Goal: Entertainment & Leisure: Consume media (video, audio)

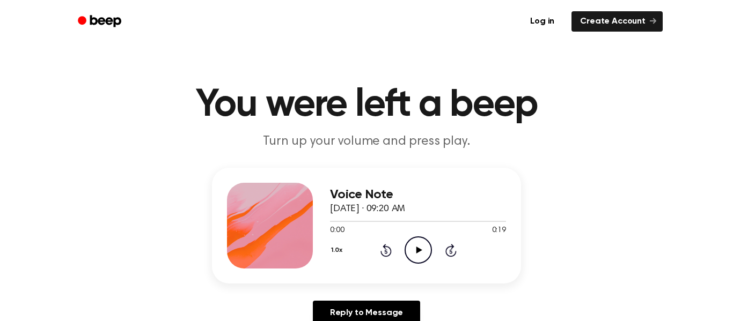
click at [416, 256] on icon "Play Audio" at bounding box center [417, 250] width 27 height 27
click at [421, 260] on icon "Pause Audio" at bounding box center [417, 250] width 27 height 27
click at [409, 256] on icon "Play Audio" at bounding box center [417, 250] width 27 height 27
drag, startPoint x: 466, startPoint y: 220, endPoint x: 342, endPoint y: 225, distance: 123.5
click at [342, 225] on div at bounding box center [418, 221] width 176 height 9
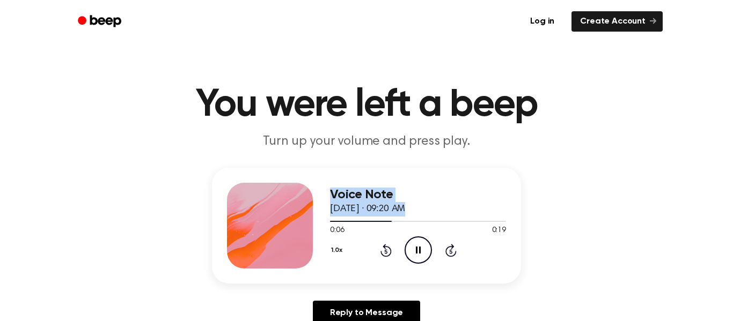
drag, startPoint x: 382, startPoint y: 219, endPoint x: 301, endPoint y: 235, distance: 82.6
click at [301, 235] on div "Voice Note September 8, 2025 · 09:20 AM 0:06 0:19 Your browser does not support…" at bounding box center [366, 226] width 309 height 116
click at [416, 249] on icon at bounding box center [418, 250] width 5 height 7
click at [382, 250] on icon "Rewind 5 seconds" at bounding box center [386, 251] width 12 height 14
click at [386, 251] on icon "Rewind 5 seconds" at bounding box center [386, 251] width 12 height 14
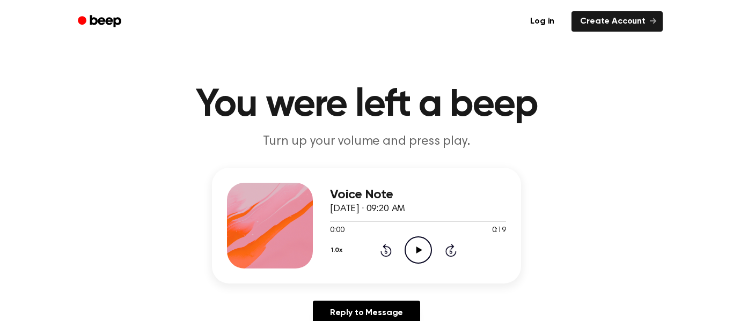
click at [416, 250] on icon at bounding box center [419, 250] width 6 height 7
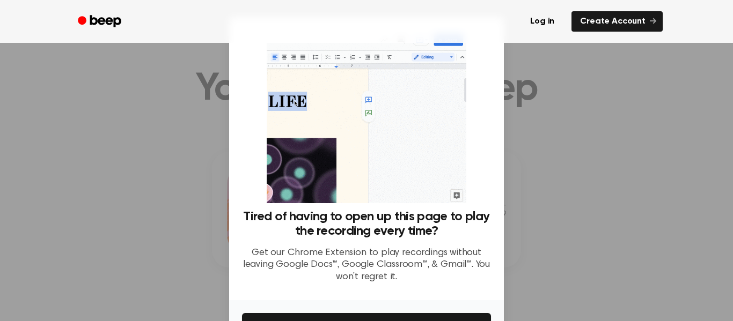
scroll to position [69, 0]
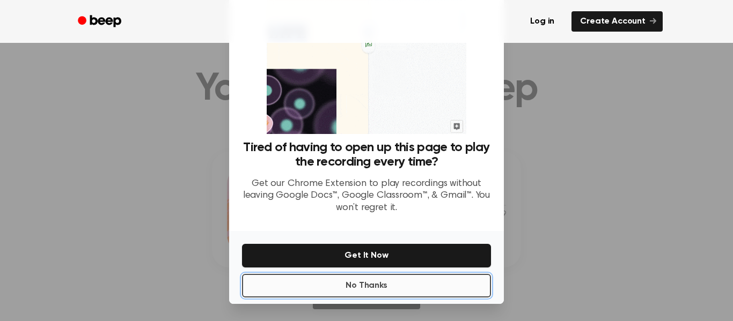
click at [263, 294] on button "No Thanks" at bounding box center [366, 286] width 249 height 24
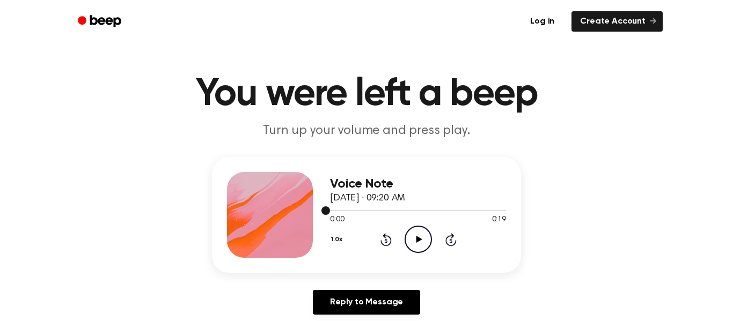
scroll to position [24, 0]
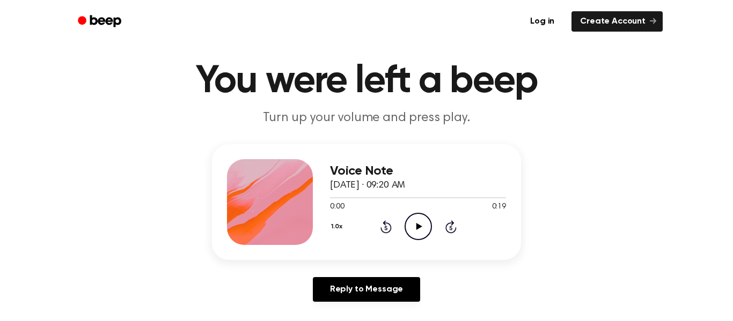
click at [423, 223] on icon "Play Audio" at bounding box center [417, 226] width 27 height 27
click at [423, 223] on icon "Pause Audio" at bounding box center [417, 226] width 27 height 27
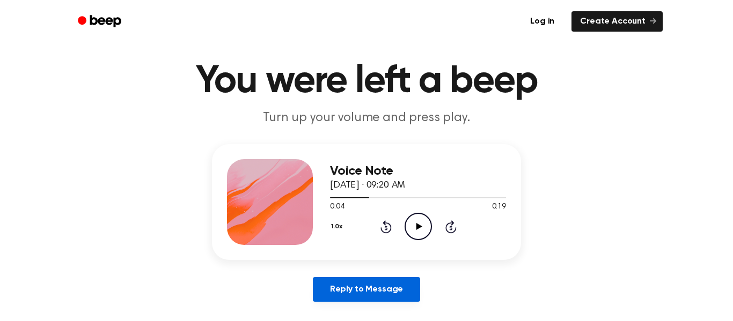
click at [399, 282] on link "Reply to Message" at bounding box center [366, 289] width 107 height 25
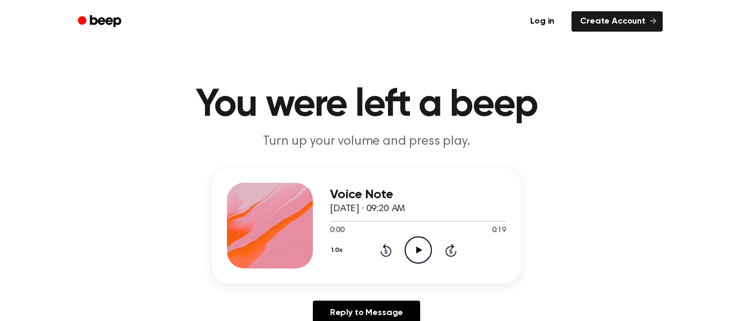
click at [415, 255] on icon "Play Audio" at bounding box center [417, 250] width 27 height 27
click at [415, 253] on icon "Play Audio" at bounding box center [417, 250] width 27 height 27
click at [411, 257] on icon "Play Audio" at bounding box center [417, 250] width 27 height 27
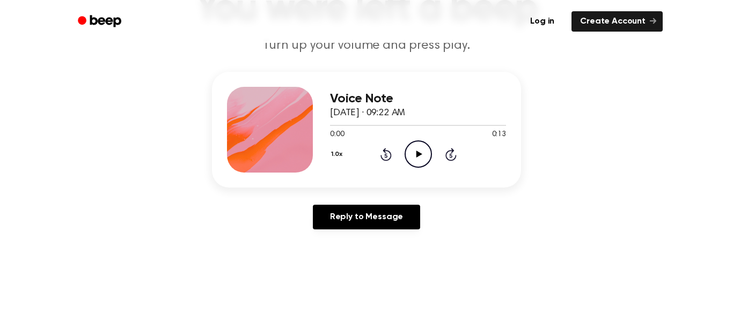
scroll to position [97, 0]
click at [405, 155] on circle at bounding box center [418, 154] width 26 height 26
click at [406, 154] on icon "Play Audio" at bounding box center [417, 153] width 27 height 27
click at [424, 160] on icon "Play Audio" at bounding box center [417, 153] width 27 height 27
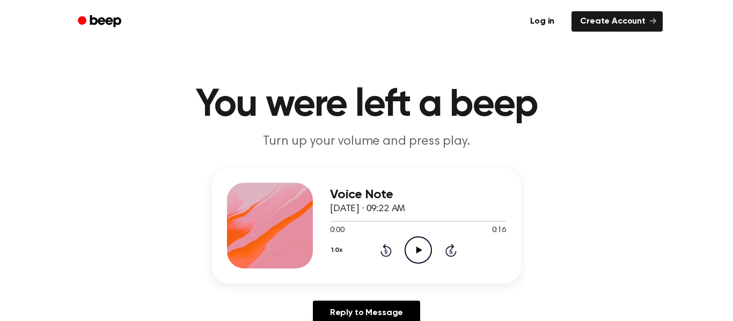
click at [418, 247] on icon "Play Audio" at bounding box center [417, 250] width 27 height 27
click at [426, 245] on icon "Pause Audio" at bounding box center [417, 250] width 27 height 27
click at [411, 248] on icon "Play Audio" at bounding box center [417, 250] width 27 height 27
click at [386, 252] on icon at bounding box center [385, 251] width 3 height 4
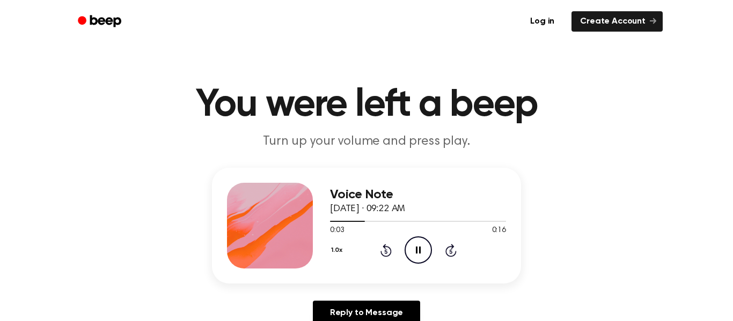
click at [386, 252] on icon at bounding box center [385, 251] width 3 height 4
click at [416, 245] on icon "Play Audio" at bounding box center [417, 250] width 27 height 27
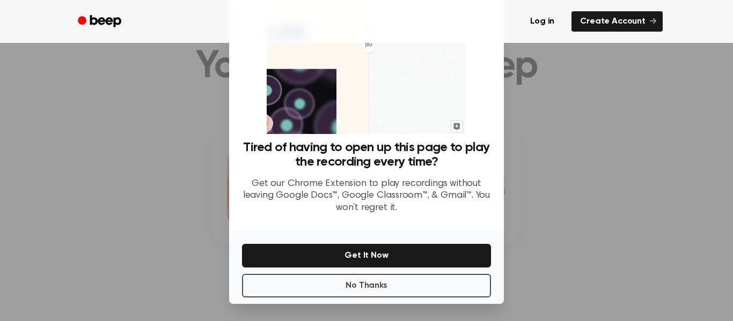
scroll to position [67, 0]
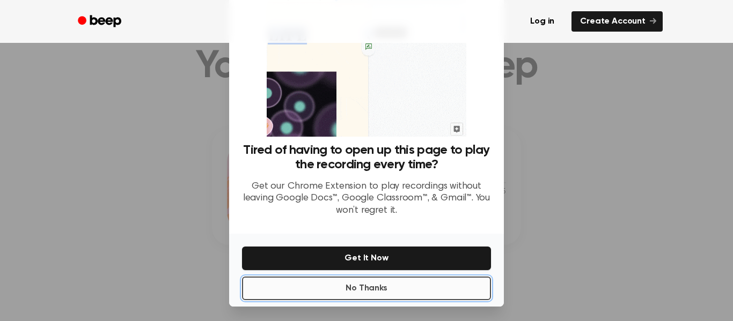
click at [408, 298] on button "No Thanks" at bounding box center [366, 289] width 249 height 24
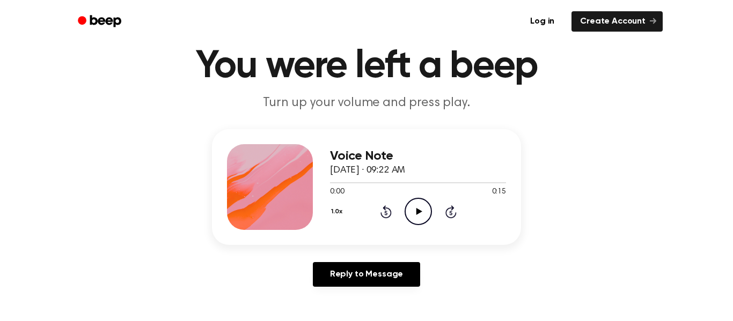
click at [419, 211] on icon at bounding box center [419, 211] width 6 height 7
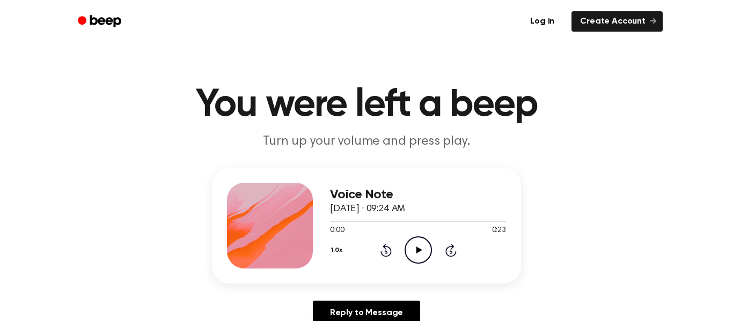
click at [418, 245] on icon "Play Audio" at bounding box center [417, 250] width 27 height 27
click at [421, 262] on icon "Pause Audio" at bounding box center [417, 250] width 27 height 27
click at [427, 236] on div "0:22 0:23" at bounding box center [418, 230] width 176 height 11
click at [408, 249] on icon "Play Audio" at bounding box center [417, 250] width 27 height 27
